Goal: Information Seeking & Learning: Learn about a topic

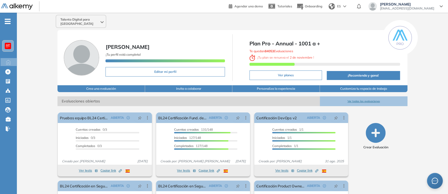
click at [352, 97] on button "Ver todas las evaluaciones" at bounding box center [364, 101] width 88 height 10
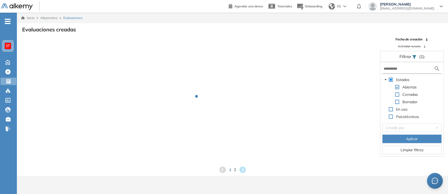
click at [397, 71] on form at bounding box center [412, 69] width 59 height 10
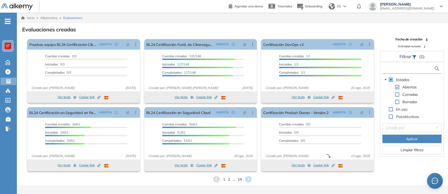
click at [393, 69] on input "text" at bounding box center [409, 69] width 50 height 6
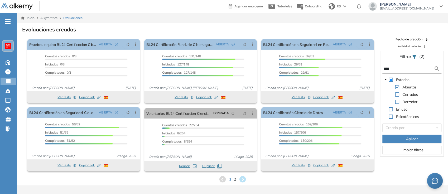
type input "****"
click at [233, 178] on div "1 2" at bounding box center [232, 179] width 423 height 8
click at [235, 180] on span "2" at bounding box center [235, 179] width 2 height 6
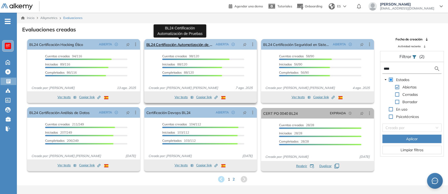
click at [196, 45] on link "BL24 Certificación Automatización de Pruebas" at bounding box center [180, 44] width 68 height 11
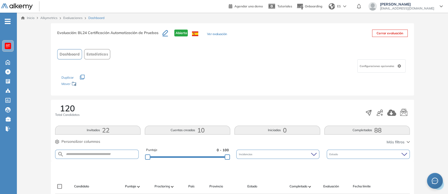
click at [106, 51] on button "Estadísticas" at bounding box center [97, 54] width 26 height 10
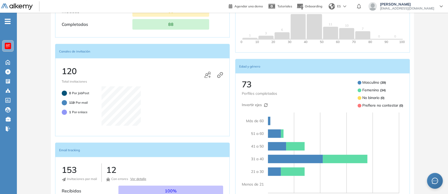
scroll to position [284, 0]
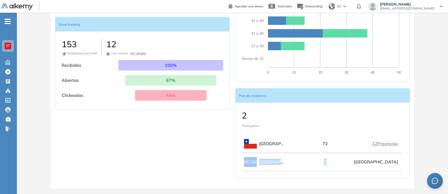
drag, startPoint x: 330, startPoint y: 163, endPoint x: 239, endPoint y: 167, distance: 90.9
click at [239, 167] on div "2 Total países [GEOGRAPHIC_DATA] 72 12 Provincias [GEOGRAPHIC_DATA] 1 [GEOGRAPH…" at bounding box center [322, 139] width 175 height 75
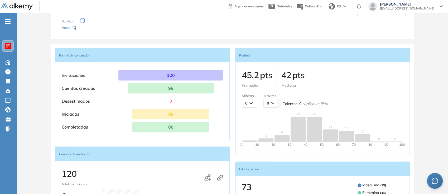
scroll to position [0, 0]
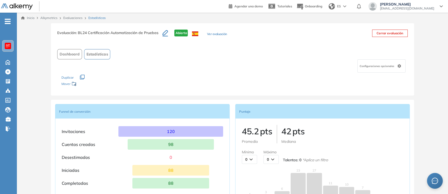
click at [72, 57] on span "Dashboard" at bounding box center [70, 54] width 20 height 6
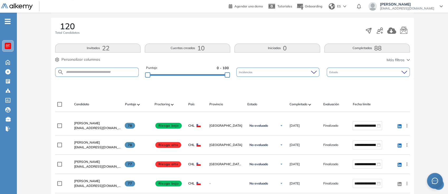
scroll to position [82, 0]
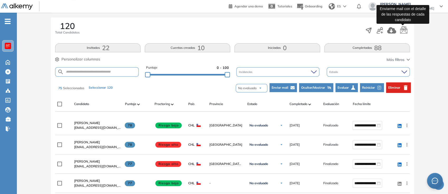
click at [406, 29] on icon "button" at bounding box center [404, 30] width 8 height 8
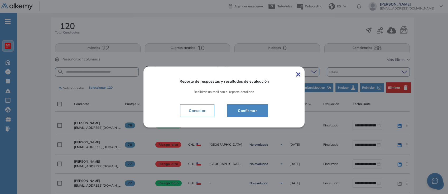
click at [244, 111] on span "Confirmar" at bounding box center [248, 110] width 28 height 6
click at [244, 111] on div "Cancelar" at bounding box center [224, 110] width 132 height 13
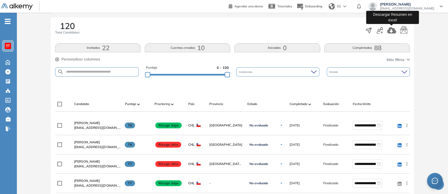
click at [391, 33] on icon "button" at bounding box center [391, 30] width 9 height 6
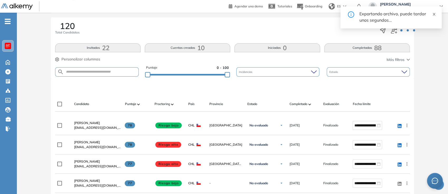
click at [434, 13] on icon "close" at bounding box center [434, 14] width 4 height 4
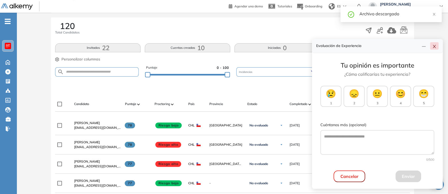
click at [434, 46] on icon "close" at bounding box center [434, 46] width 4 height 4
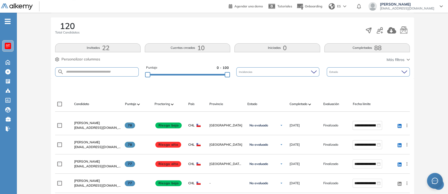
click at [61, 103] on div at bounding box center [63, 104] width 13 height 5
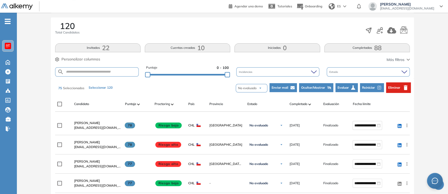
scroll to position [0, 0]
